Goal: Transaction & Acquisition: Purchase product/service

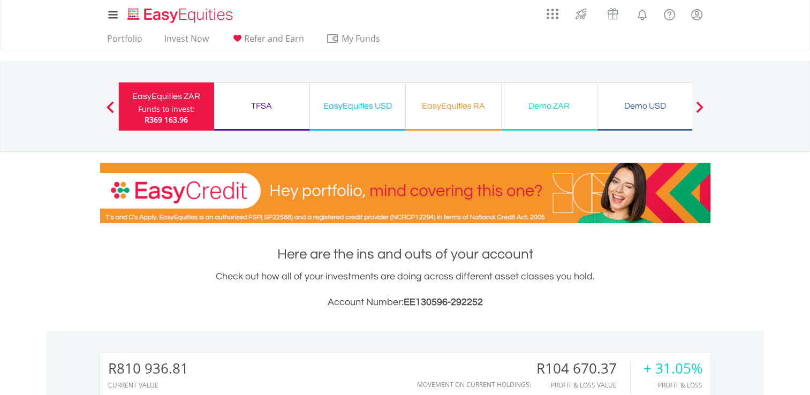
scroll to position [103, 203]
click at [379, 103] on div "EasyEquities USD" at bounding box center [357, 106] width 82 height 15
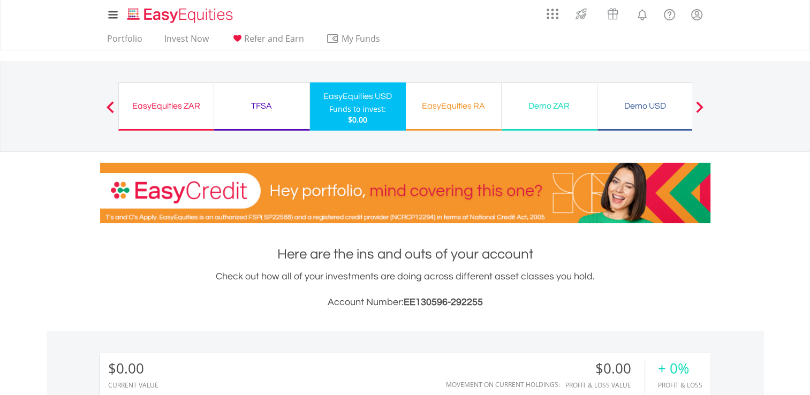
drag, startPoint x: 634, startPoint y: 103, endPoint x: 586, endPoint y: 171, distance: 84.1
click at [634, 103] on div "Demo USD" at bounding box center [645, 106] width 82 height 15
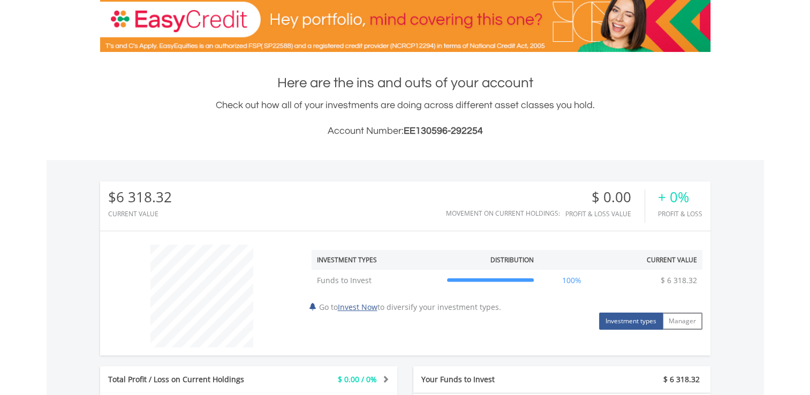
scroll to position [161, 0]
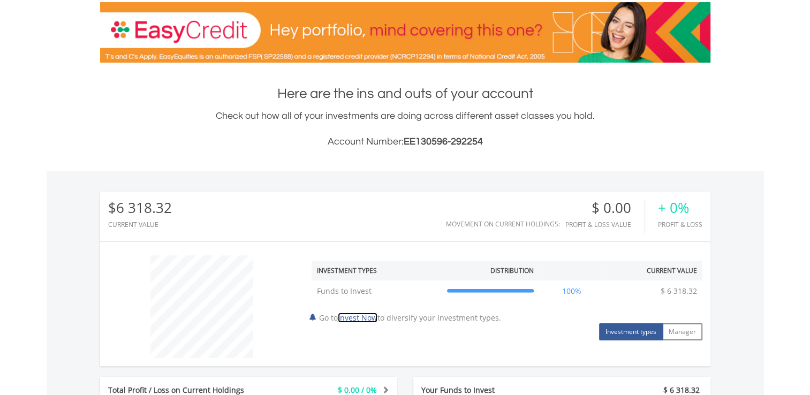
click at [364, 317] on link "Invest Now" at bounding box center [358, 318] width 40 height 10
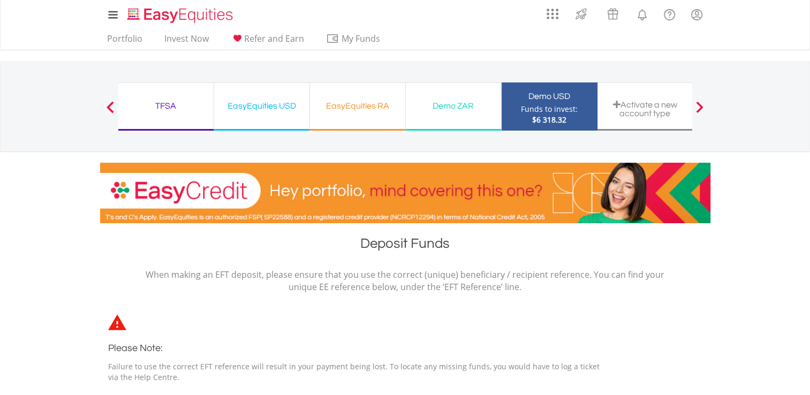
click at [283, 107] on div "EasyEquities USD" at bounding box center [262, 106] width 82 height 15
